Goal: Task Accomplishment & Management: Complete application form

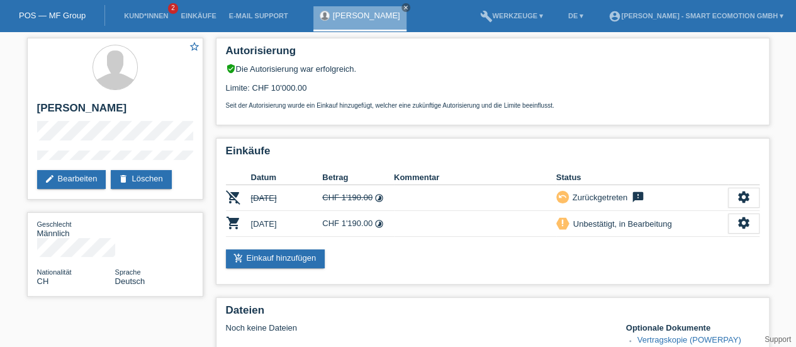
click at [63, 16] on link "POS — MF Group" at bounding box center [52, 15] width 67 height 9
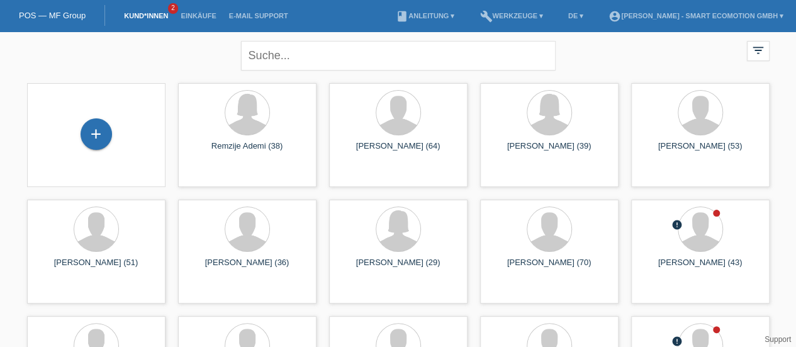
click at [101, 137] on div "+" at bounding box center [96, 133] width 31 height 31
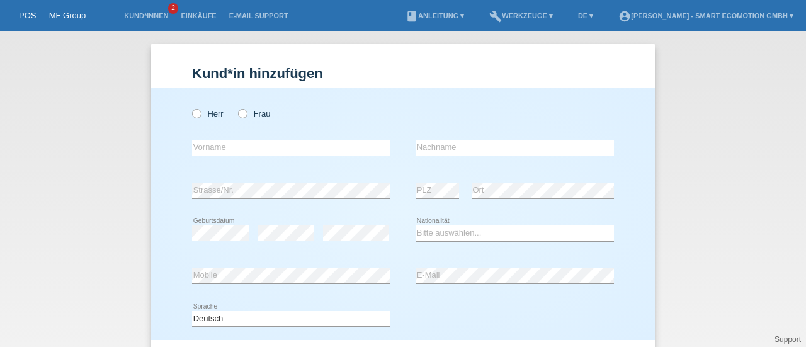
click at [190, 107] on icon at bounding box center [190, 107] width 0 height 0
click at [192, 114] on input "Herr" at bounding box center [196, 113] width 8 height 8
radio input "true"
click at [227, 147] on input "text" at bounding box center [291, 148] width 198 height 16
type input "Shemsedin"
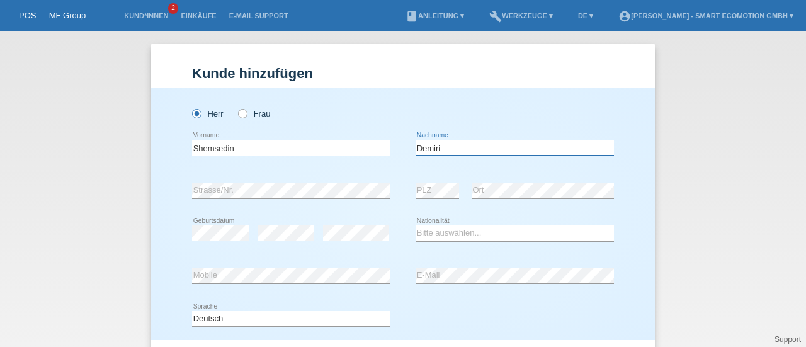
type input "Demiri"
click at [434, 230] on select "Bitte auswählen... Schweiz Deutschland Liechtenstein Österreich ------------ Af…" at bounding box center [514, 232] width 198 height 15
select select "XK"
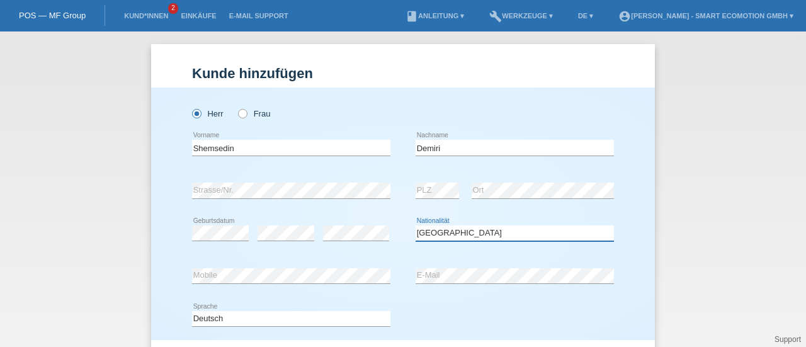
click at [415, 225] on select "Bitte auswählen... Schweiz Deutschland Liechtenstein Österreich ------------ Af…" at bounding box center [514, 232] width 198 height 15
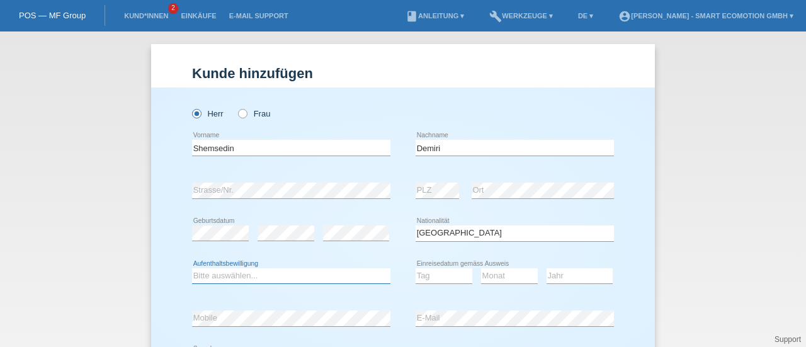
click at [238, 273] on select "Bitte auswählen... C B B - Flüchtlingsstatus Andere" at bounding box center [291, 275] width 198 height 15
select select "B"
click at [192, 268] on select "Bitte auswählen... C B B - Flüchtlingsstatus Andere" at bounding box center [291, 275] width 198 height 15
click at [396, 259] on div "Bitte auswählen... C B B - Flüchtlingsstatus Andere error Aufenthaltsbewilligun…" at bounding box center [403, 276] width 422 height 43
click at [426, 275] on select "Tag 01 02 03 04 05 06 07 08 09 10 11" at bounding box center [443, 275] width 57 height 15
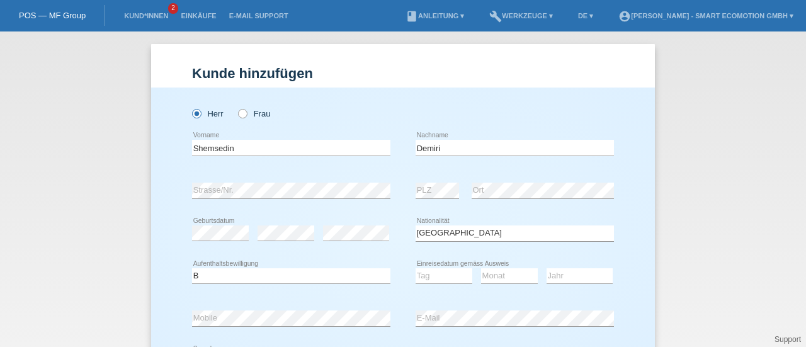
click at [396, 262] on div "Bitte auswählen... C B B - Flüchtlingsstatus Andere error Aufenthaltsbewilligun…" at bounding box center [403, 276] width 422 height 43
click at [432, 279] on select "Tag 01 02 03 04 05 06 07 08 09 10 11" at bounding box center [443, 275] width 57 height 15
select select "28"
click at [415, 268] on select "Tag 01 02 03 04 05 06 07 08 09 10 11" at bounding box center [443, 275] width 57 height 15
click at [522, 278] on select "Monat 01 02 03 04 05 06 07 08 09 10 11" at bounding box center [509, 275] width 57 height 15
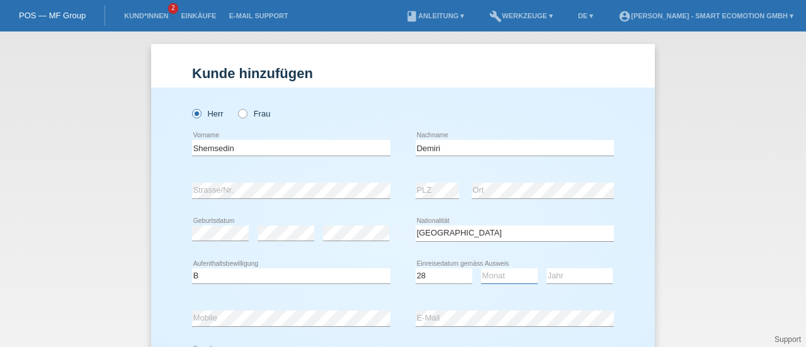
select select "09"
click at [481, 268] on select "Monat 01 02 03 04 05 06 07 08 09 10 11" at bounding box center [509, 275] width 57 height 15
click at [571, 278] on select "Jahr 2025 2024 2023 2022 2021 2020 2019 2018 2017 2016 2015 2014 2013 2012 2011…" at bounding box center [579, 275] width 66 height 15
select select "1992"
click at [546, 268] on select "Jahr 2025 2024 2023 2022 2021 2020 2019 2018 2017 2016 2015 2014 2013 2012 2011…" at bounding box center [579, 275] width 66 height 15
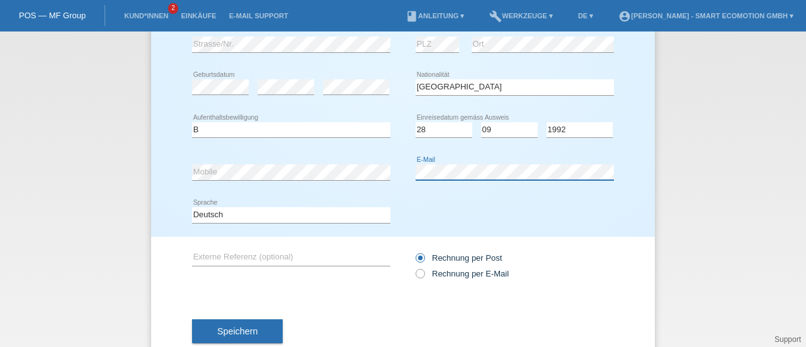
scroll to position [147, 0]
click at [245, 323] on button "Speichern" at bounding box center [237, 330] width 91 height 24
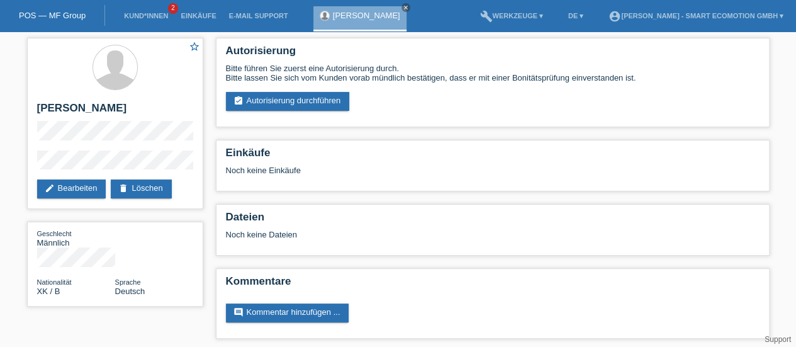
click at [287, 104] on link "assignment_turned_in Autorisierung durchführen" at bounding box center [288, 101] width 124 height 19
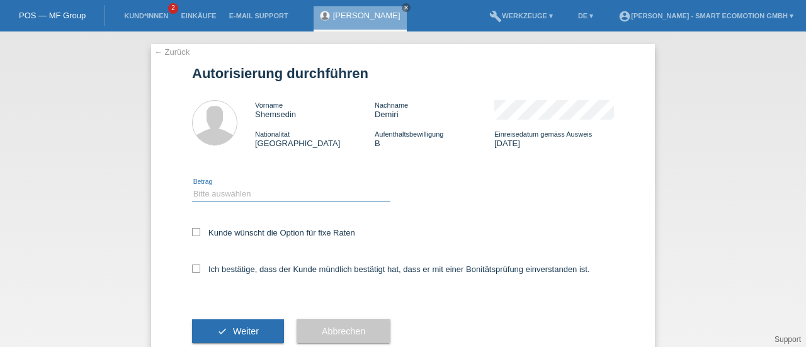
click at [213, 191] on select "Bitte auswählen CHF 1.00 - CHF 499.00 CHF 500.00 - CHF 1'999.00 CHF 2'000.00 - …" at bounding box center [291, 193] width 198 height 15
select select "3"
click at [192, 186] on select "Bitte auswählen CHF 1.00 - CHF 499.00 CHF 500.00 - CHF 1'999.00 CHF 2'000.00 - …" at bounding box center [291, 193] width 198 height 15
click at [195, 233] on icon at bounding box center [196, 232] width 8 height 8
click at [195, 233] on input "Kunde wünscht die Option für fixe Raten" at bounding box center [196, 232] width 8 height 8
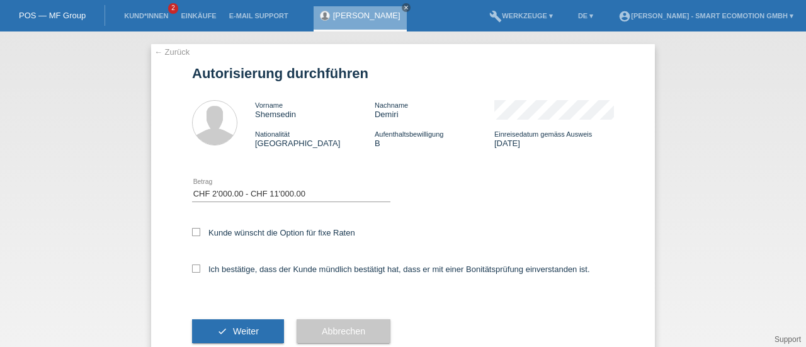
checkbox input "true"
click at [192, 272] on icon at bounding box center [196, 268] width 8 height 8
click at [192, 272] on input "Ich bestätige, dass der Kunde mündlich bestätigt hat, dass er mit einer Bonität…" at bounding box center [196, 268] width 8 height 8
checkbox input "true"
click at [221, 328] on button "check Weiter" at bounding box center [238, 331] width 92 height 24
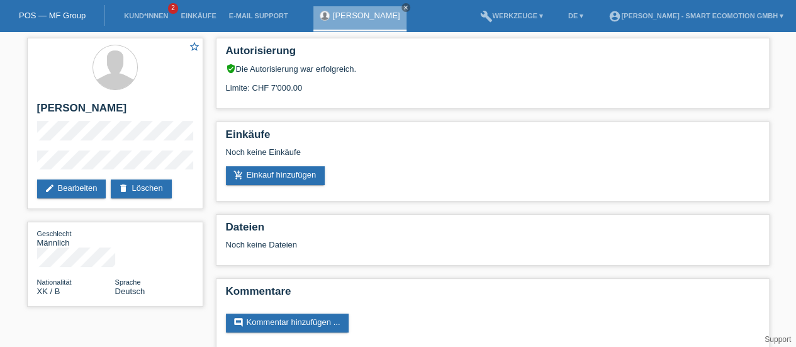
click at [261, 177] on link "add_shopping_cart Einkauf hinzufügen" at bounding box center [275, 175] width 99 height 19
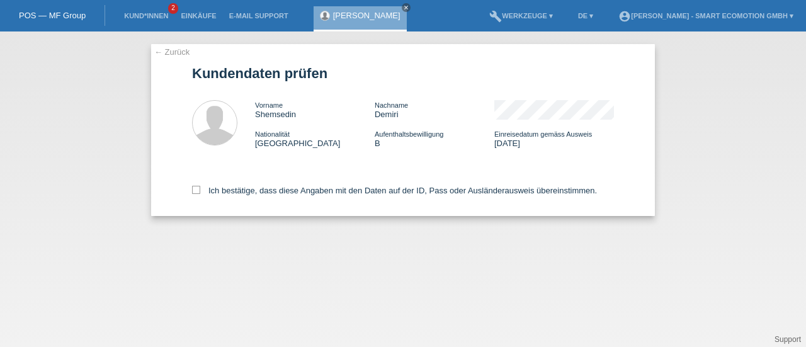
click at [192, 191] on icon at bounding box center [196, 190] width 8 height 8
click at [192, 191] on input "Ich bestätige, dass diese Angaben mit den Daten auf der ID, Pass oder Ausländer…" at bounding box center [196, 190] width 8 height 8
checkbox input "true"
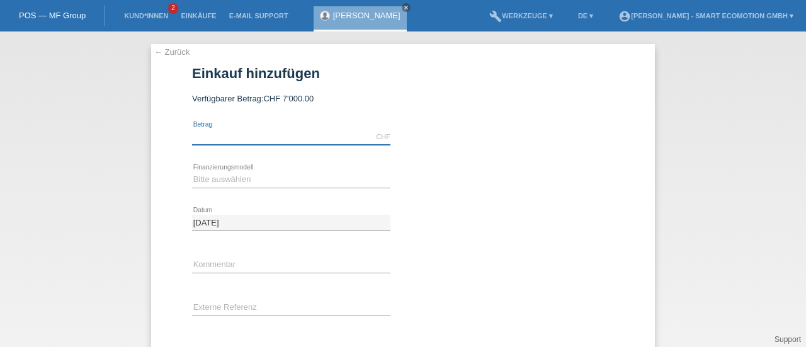
click at [208, 138] on input "text" at bounding box center [291, 137] width 198 height 16
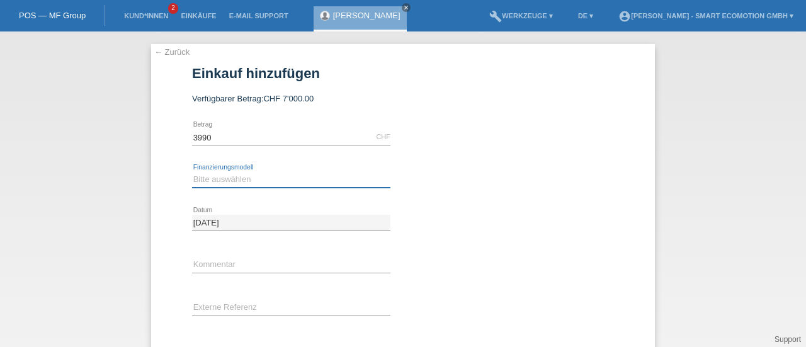
type input "3990.00"
click at [203, 179] on select "Bitte auswählen Kauf auf Rechnung mit Teilzahlungsoption Fixe Raten" at bounding box center [291, 179] width 198 height 15
select select "205"
click at [192, 172] on select "Bitte auswählen Kauf auf Rechnung mit Teilzahlungsoption Fixe Raten" at bounding box center [291, 179] width 198 height 15
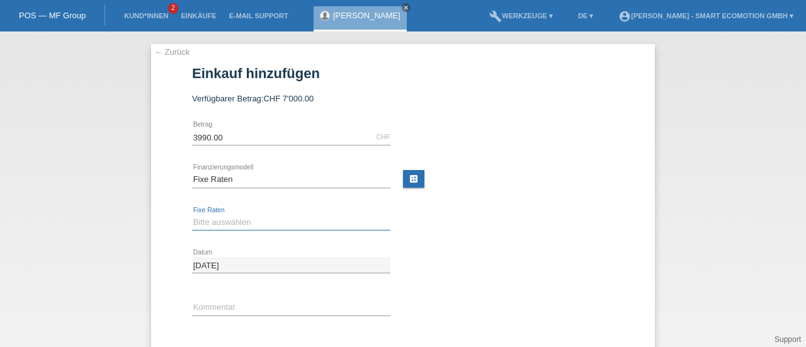
click at [217, 216] on select "Bitte auswählen 12 Raten 24 Raten 36 Raten 48 Raten" at bounding box center [291, 222] width 198 height 15
select select "628"
click at [192, 215] on select "Bitte auswählen 12 Raten 24 Raten 36 Raten 48 Raten" at bounding box center [291, 222] width 198 height 15
click at [406, 180] on link "calculate" at bounding box center [413, 179] width 21 height 18
type input "3990.00"
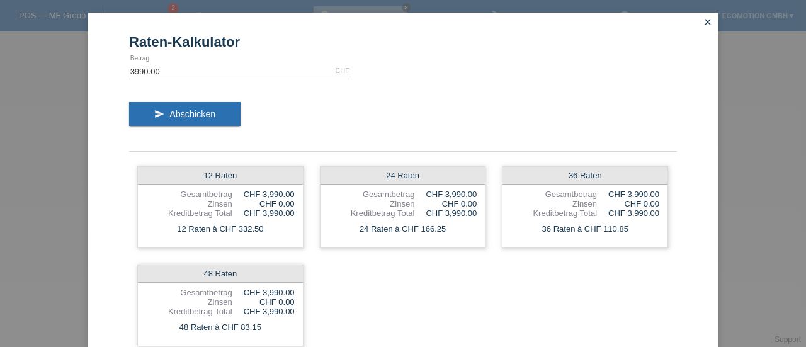
click at [702, 21] on icon "close" at bounding box center [707, 22] width 10 height 10
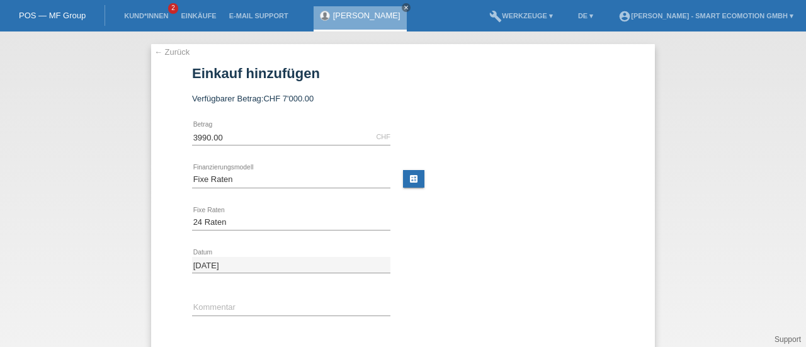
scroll to position [110, 0]
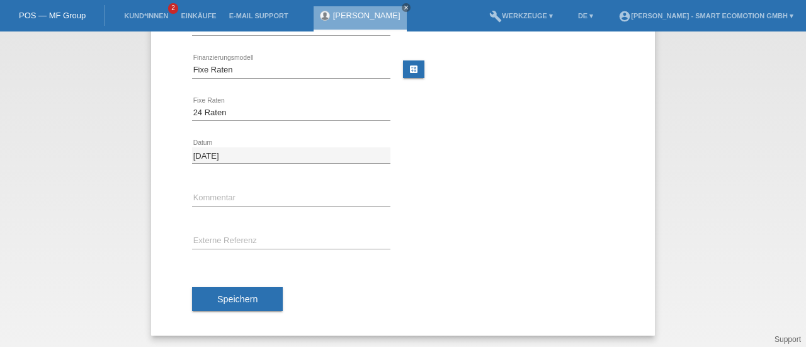
click at [231, 296] on span "Speichern" at bounding box center [237, 299] width 40 height 10
